Goal: Use online tool/utility

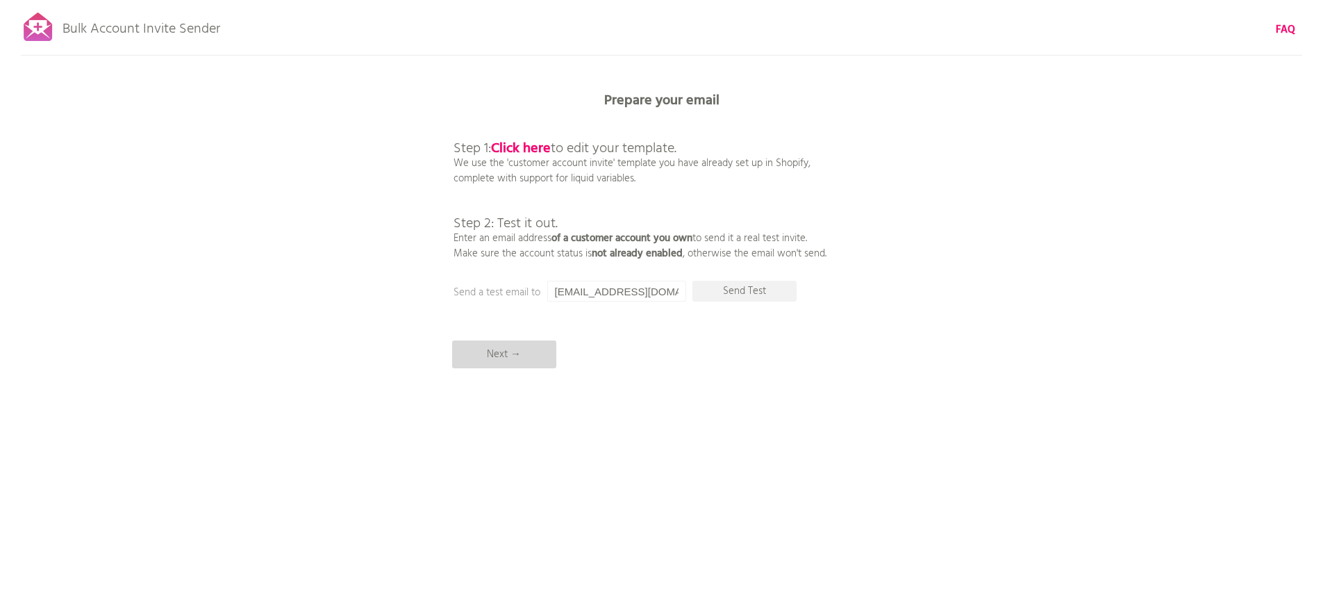
click at [502, 356] on p "Next →" at bounding box center [504, 354] width 104 height 28
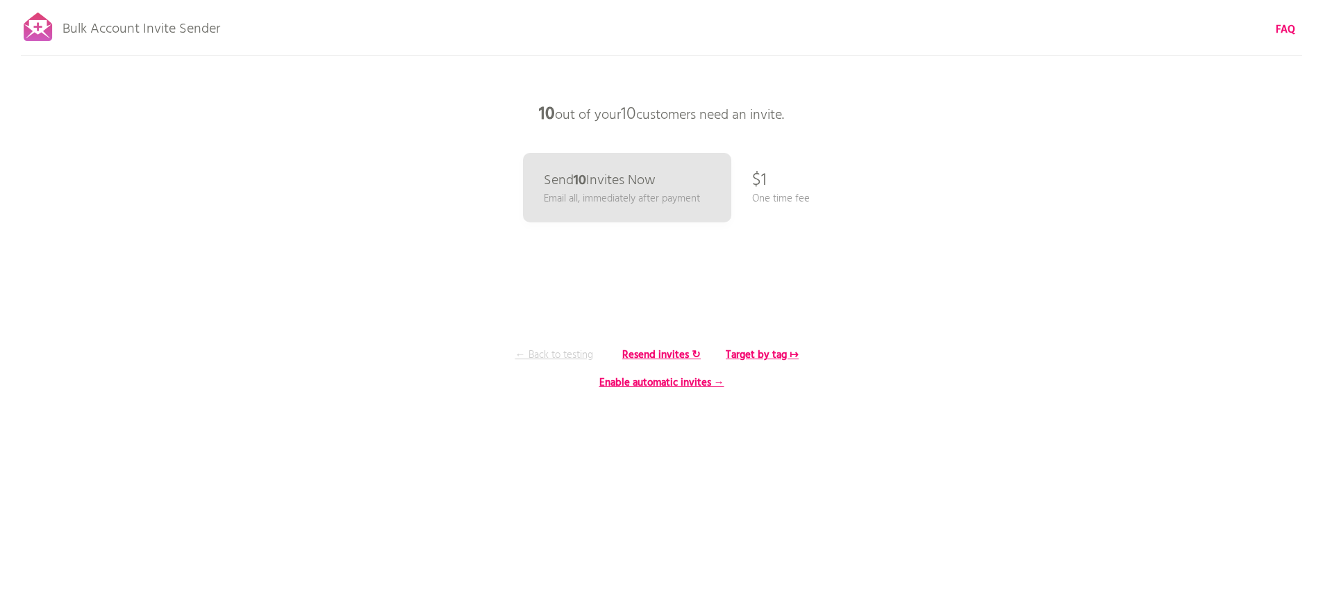
click at [554, 353] on p "← Back to testing" at bounding box center [554, 354] width 104 height 15
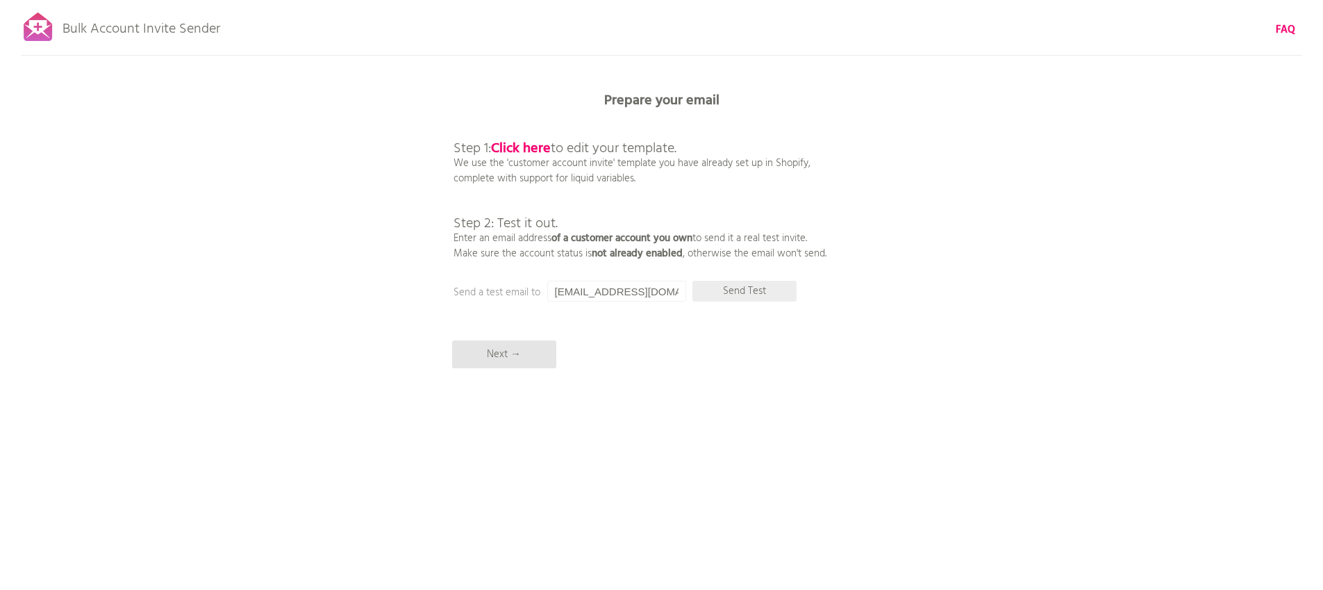
click at [743, 292] on p "Send Test" at bounding box center [745, 291] width 104 height 21
click at [503, 351] on p "Next →" at bounding box center [504, 354] width 104 height 28
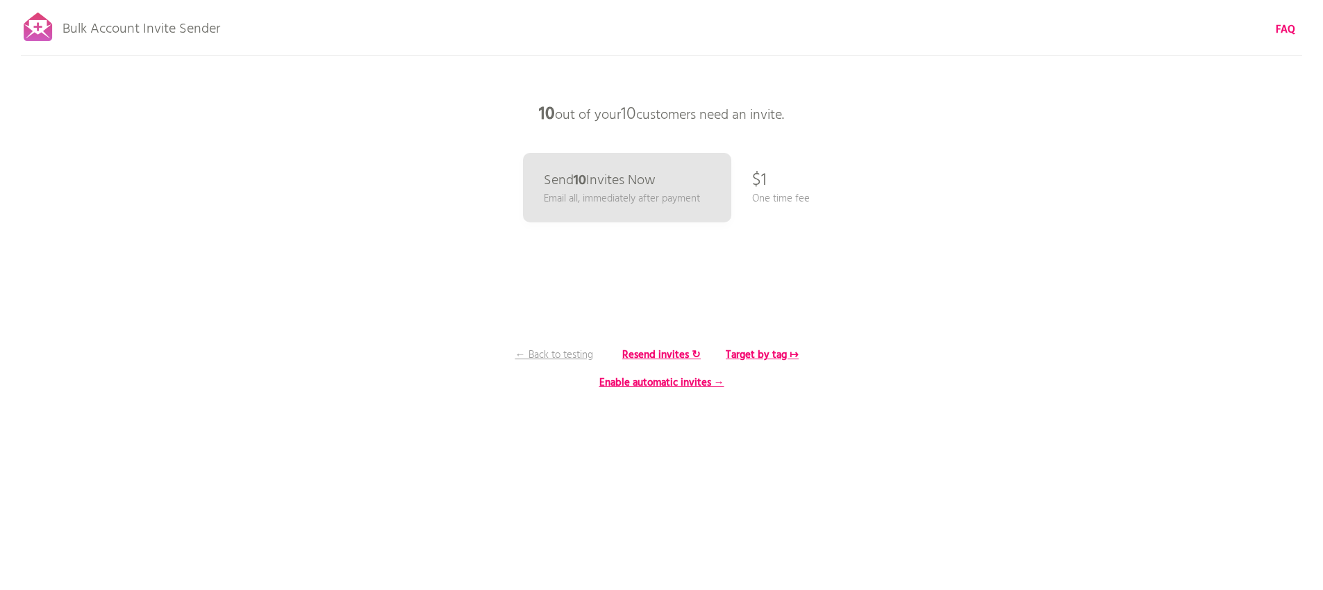
click at [754, 181] on p "$1" at bounding box center [759, 181] width 15 height 42
